Goal: Transaction & Acquisition: Book appointment/travel/reservation

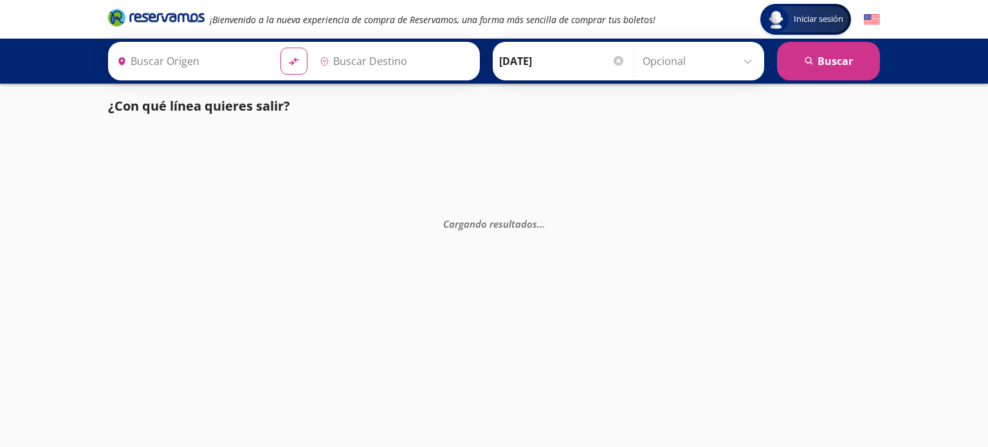
type input "[GEOGRAPHIC_DATA], [GEOGRAPHIC_DATA]"
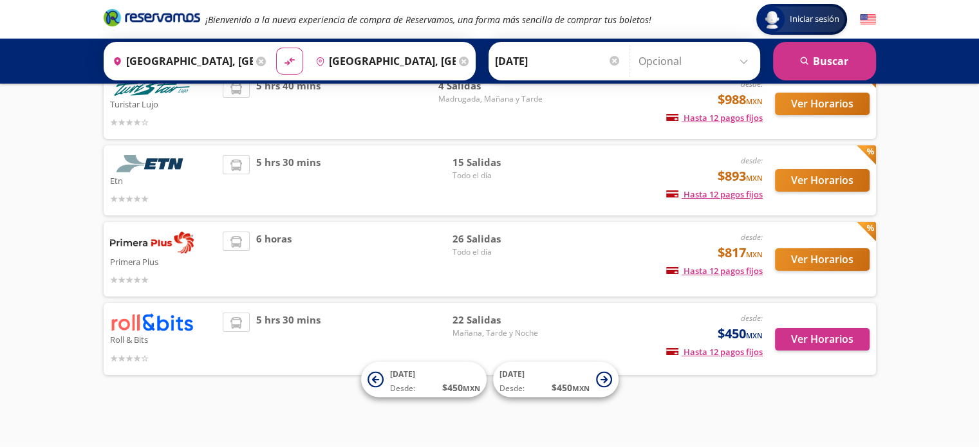
scroll to position [106, 0]
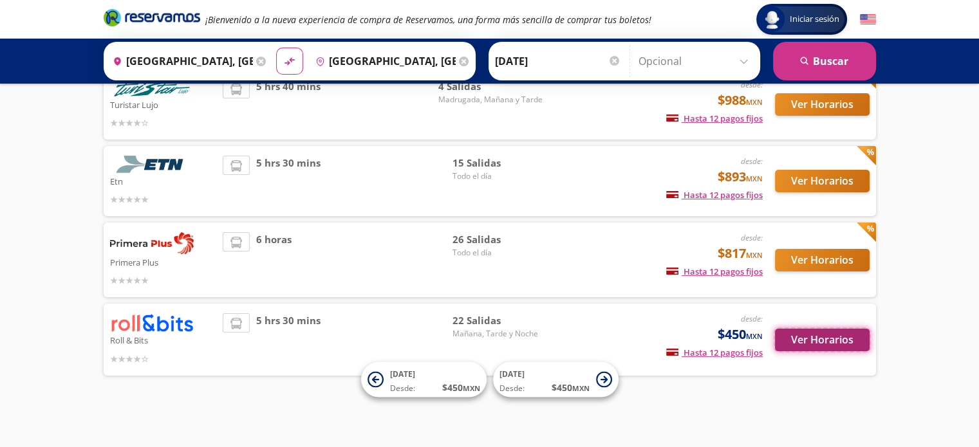
click at [830, 340] on button "Ver Horarios" at bounding box center [822, 340] width 95 height 23
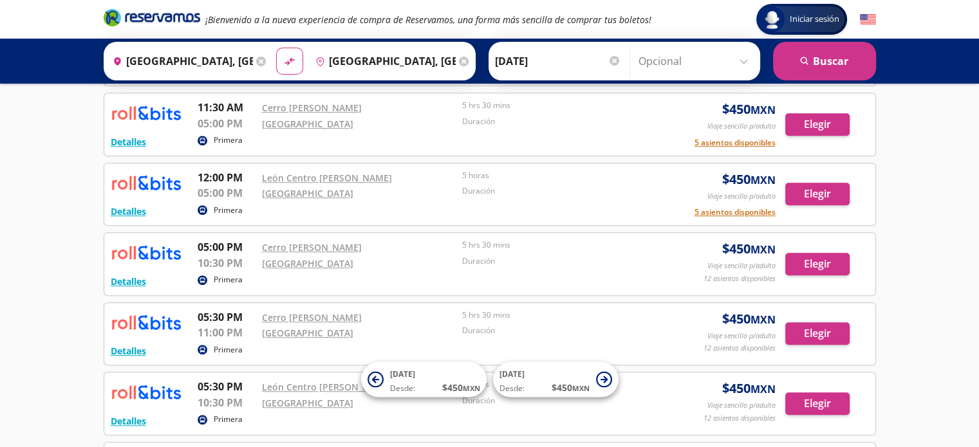
scroll to position [901, 0]
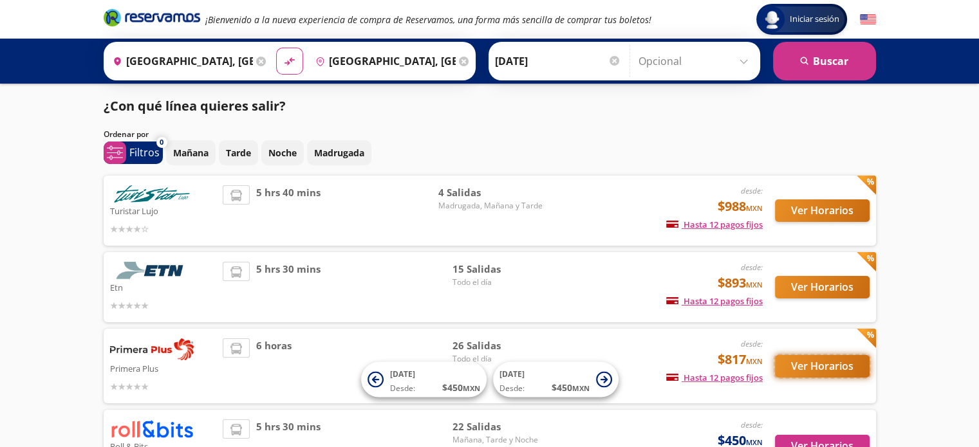
click at [830, 365] on button "Ver Horarios" at bounding box center [822, 366] width 95 height 23
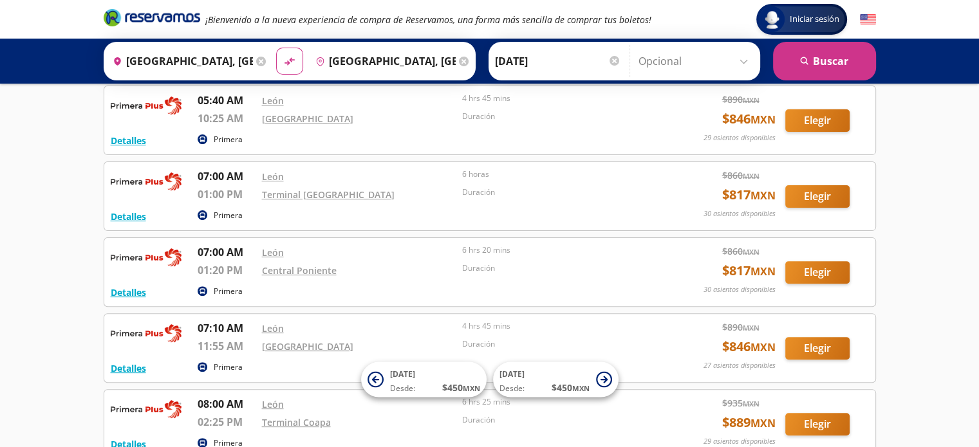
scroll to position [243, 0]
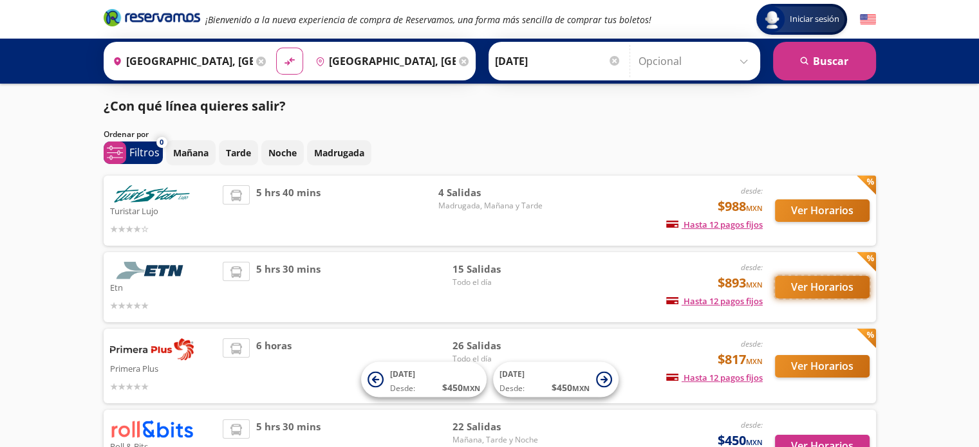
click at [820, 284] on button "Ver Horarios" at bounding box center [822, 287] width 95 height 23
